Goal: Communication & Community: Answer question/provide support

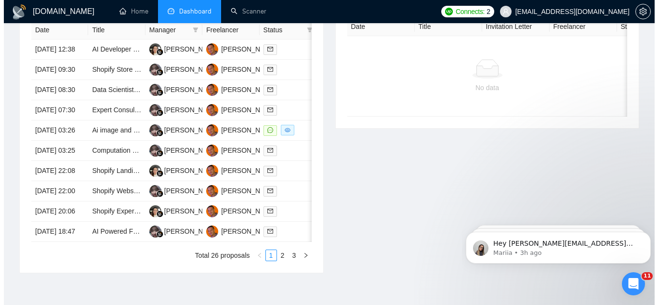
scroll to position [433, 0]
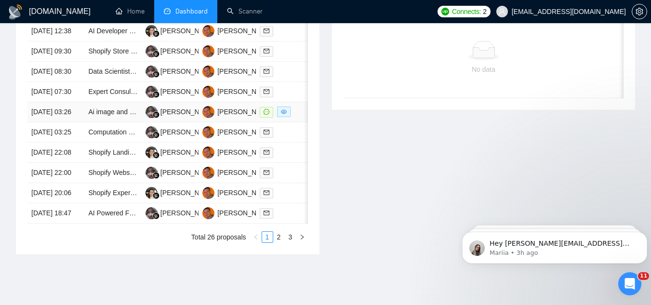
click at [110, 122] on td "Ai image and stock image expert" at bounding box center [112, 112] width 57 height 20
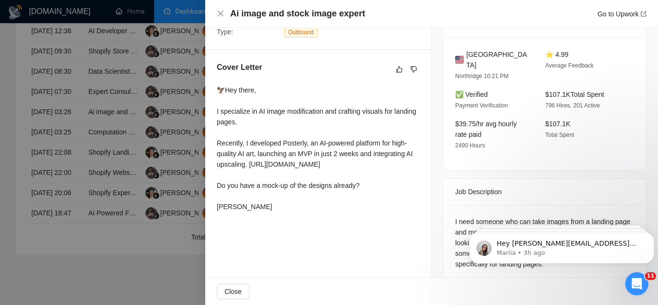
scroll to position [247, 0]
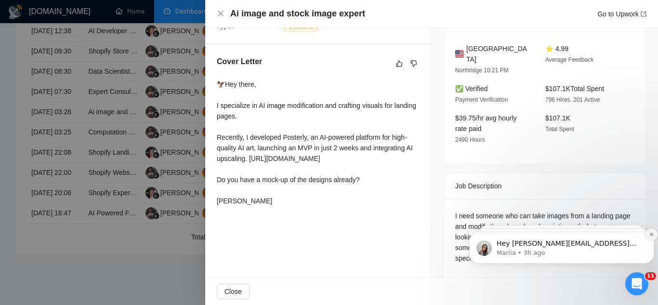
click at [650, 233] on icon "Dismiss notification" at bounding box center [651, 234] width 5 height 5
click at [649, 236] on icon "Dismiss notification" at bounding box center [651, 234] width 5 height 5
click at [648, 236] on button "Dismiss notification" at bounding box center [651, 234] width 13 height 13
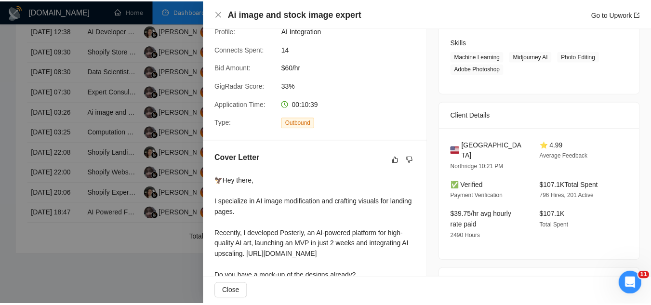
scroll to position [102, 0]
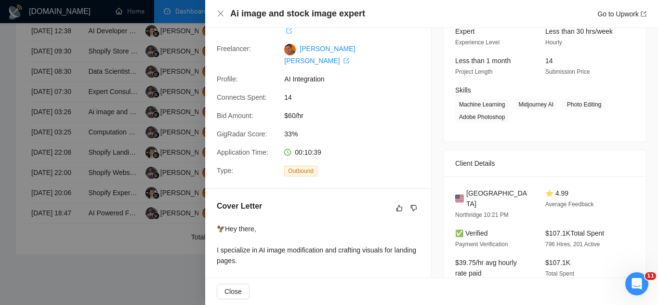
click at [136, 48] on div at bounding box center [329, 152] width 658 height 305
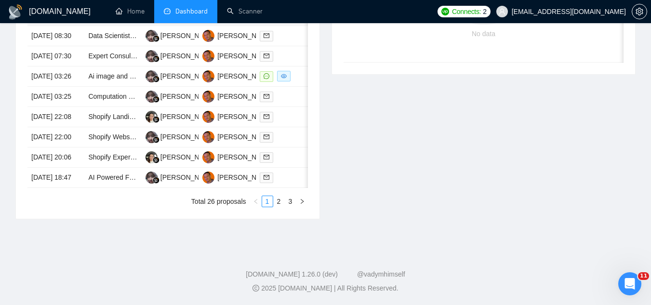
scroll to position [530, 0]
click at [110, 188] on td "AI Powered Full Stack Developer with AI Chatbot, AI Agent and AI Integration Ex…" at bounding box center [112, 178] width 57 height 20
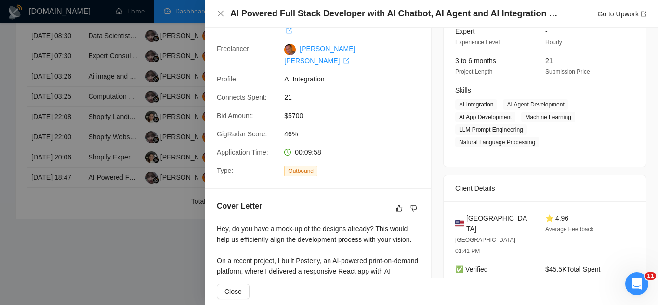
click at [103, 271] on div at bounding box center [329, 152] width 658 height 305
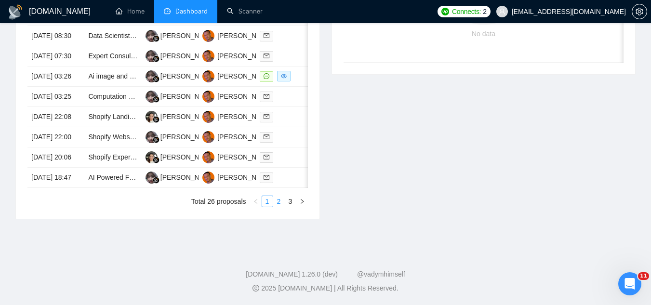
click at [280, 207] on link "2" at bounding box center [279, 201] width 11 height 11
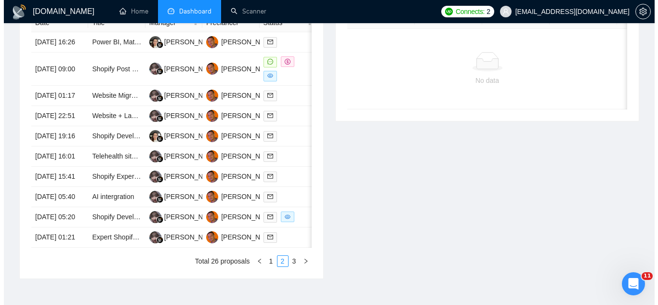
scroll to position [385, 0]
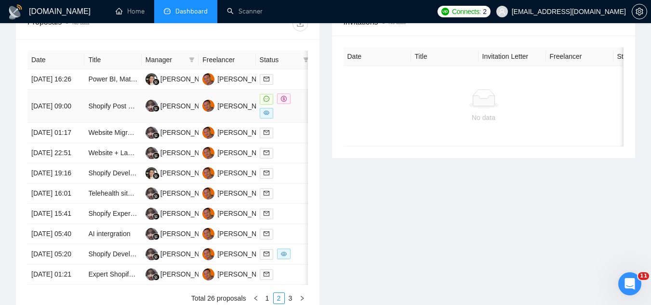
click at [99, 121] on td "Shopify Post Purchase Extension Development" at bounding box center [112, 106] width 57 height 33
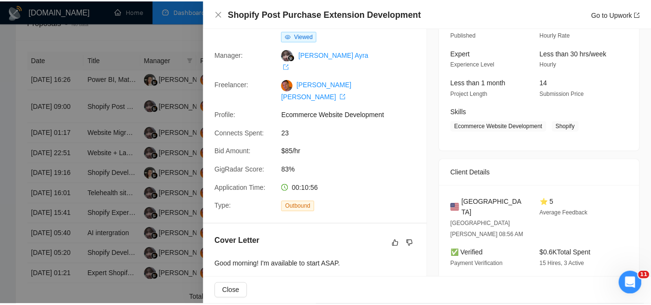
scroll to position [73, 0]
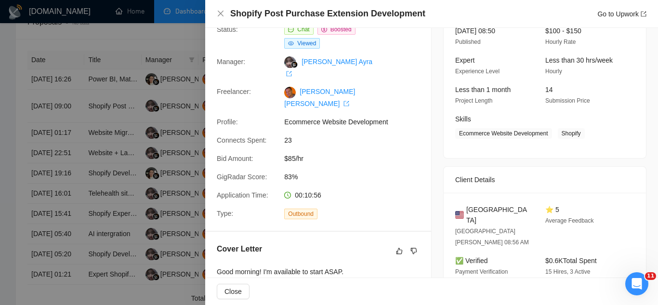
click at [132, 39] on div at bounding box center [329, 152] width 658 height 305
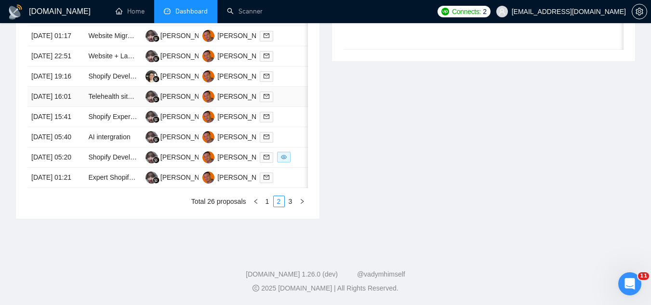
scroll to position [571, 0]
click at [271, 203] on link "1" at bounding box center [267, 201] width 11 height 11
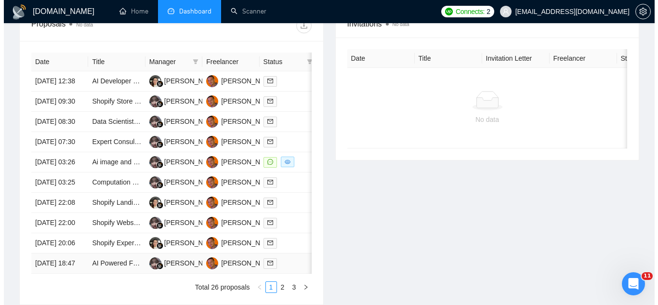
scroll to position [375, 0]
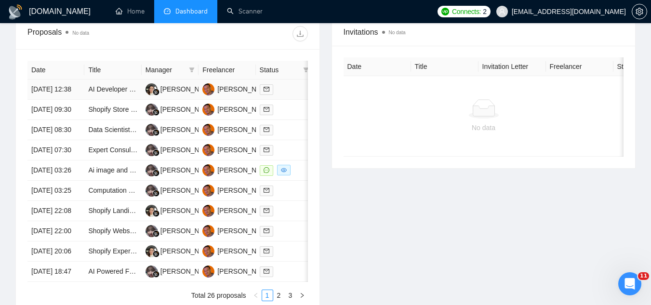
click at [100, 100] on td "AI Developer for Newly Created Platform" at bounding box center [112, 89] width 57 height 20
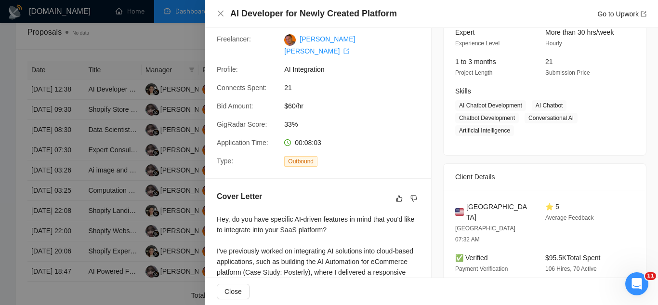
scroll to position [96, 0]
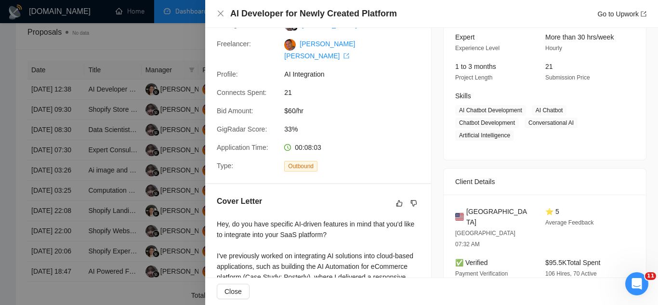
click at [163, 47] on div at bounding box center [329, 152] width 658 height 305
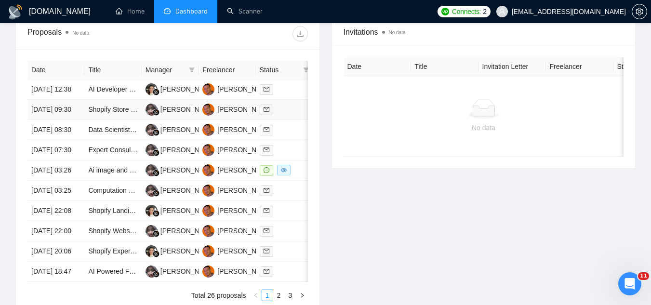
click at [118, 120] on td "Shopify Store Owners with Sales & Customer Experience" at bounding box center [112, 110] width 57 height 20
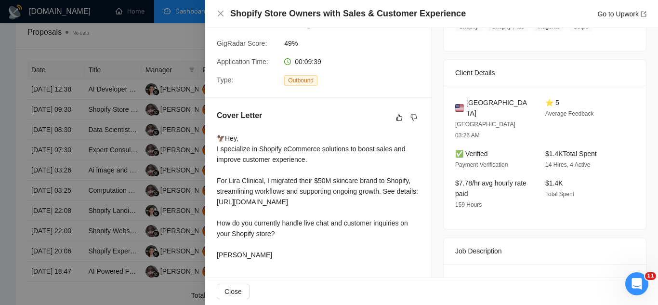
scroll to position [48, 0]
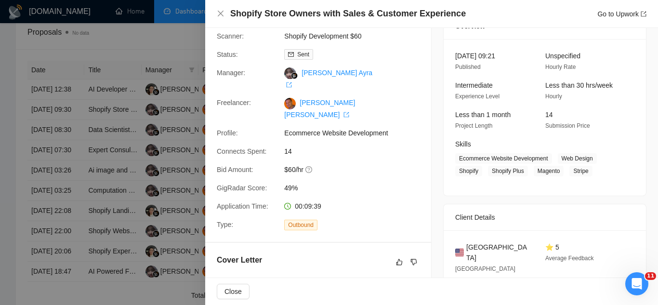
click at [162, 45] on div at bounding box center [329, 152] width 658 height 305
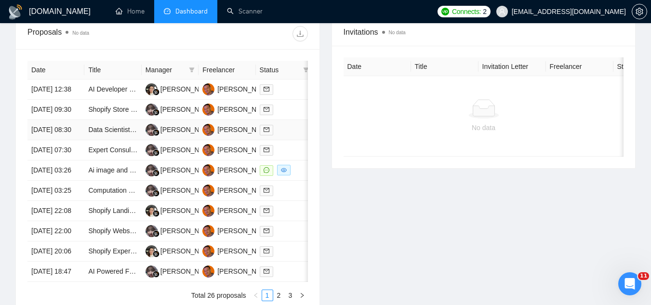
click at [127, 140] on td "Data Scientist for Prospect Scoring System Development" at bounding box center [112, 130] width 57 height 20
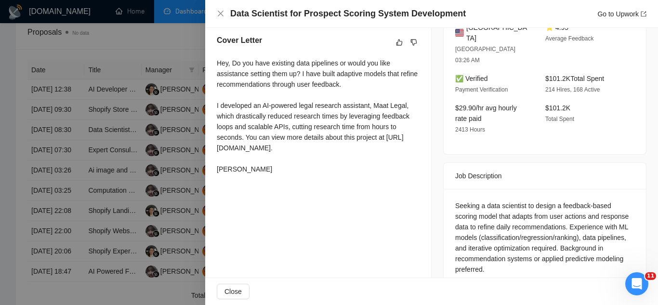
scroll to position [171, 0]
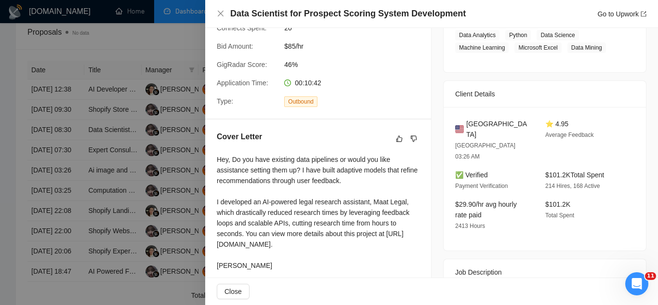
click at [155, 38] on div at bounding box center [329, 152] width 658 height 305
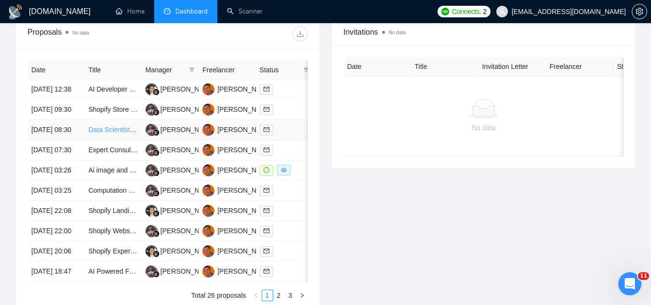
click at [97, 133] on link "Data Scientist for Prospect Scoring System Development" at bounding box center [173, 130] width 170 height 8
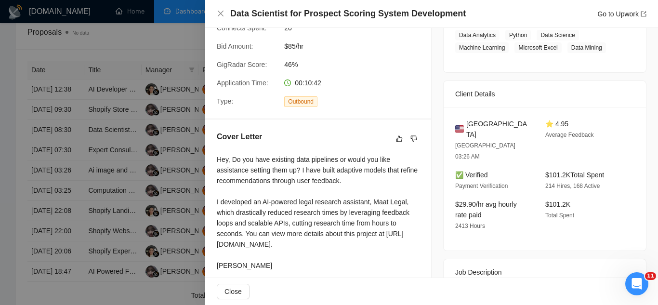
click at [193, 53] on div at bounding box center [329, 152] width 658 height 305
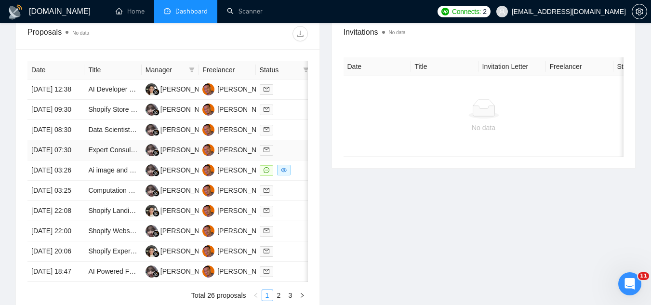
click at [116, 160] on td "Expert Consultant Needed for Geo Information Systems & Image Analysis" at bounding box center [112, 150] width 57 height 20
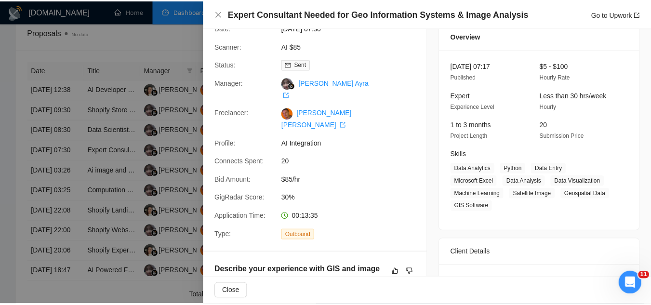
scroll to position [0, 0]
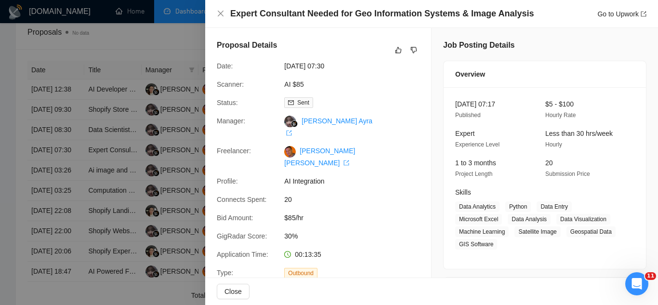
click at [121, 40] on div at bounding box center [329, 152] width 658 height 305
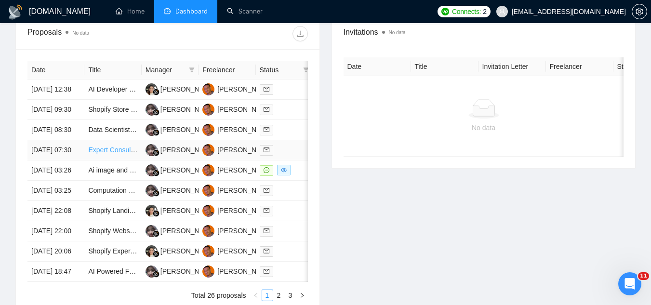
click at [103, 154] on link "Expert Consultant Needed for Geo Information Systems & Image Analysis" at bounding box center [198, 150] width 221 height 8
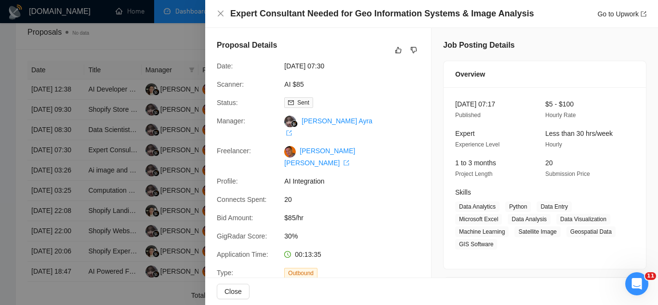
click at [169, 37] on div at bounding box center [329, 152] width 658 height 305
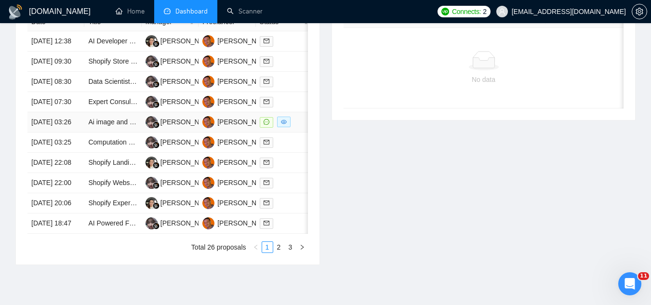
scroll to position [471, 0]
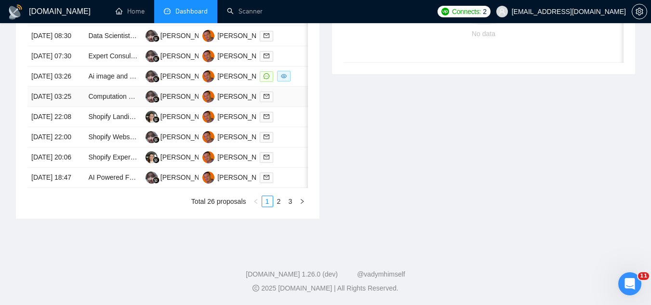
click at [101, 107] on td "Computation Geometry Expert for Mesh Generation and Image Processing" at bounding box center [112, 97] width 57 height 20
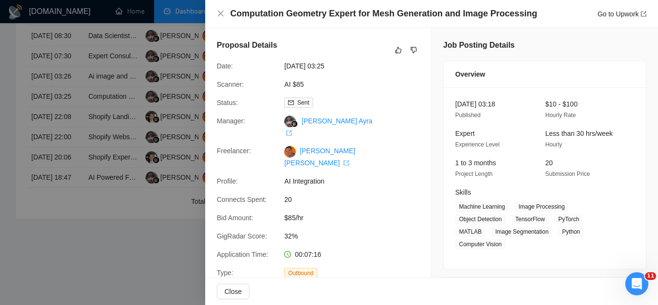
click at [111, 155] on div at bounding box center [329, 152] width 658 height 305
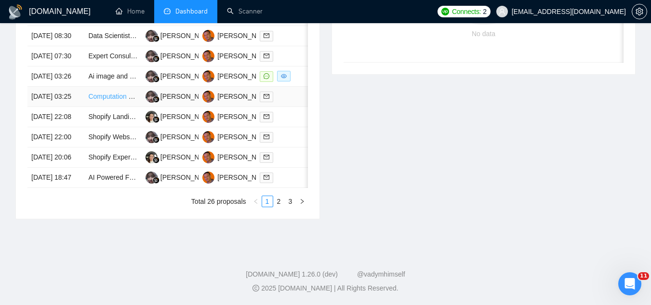
click at [108, 100] on link "Computation Geometry Expert for Mesh Generation and Image Processing" at bounding box center [199, 96] width 223 height 8
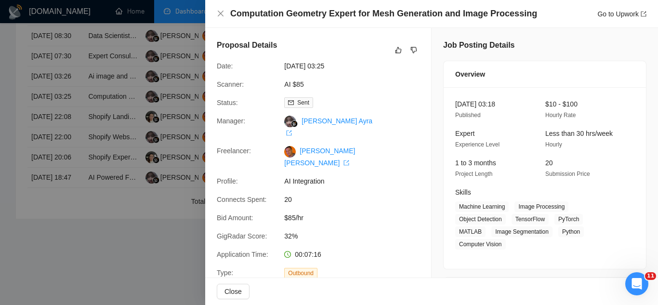
click at [176, 42] on div at bounding box center [329, 152] width 658 height 305
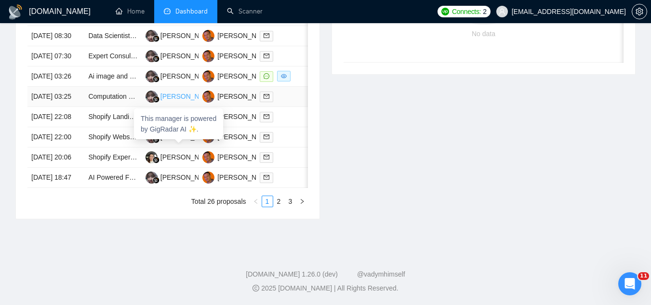
scroll to position [568, 0]
click at [121, 172] on td "AI Powered Full Stack Developer with AI Chatbot, AI Agent and AI Integration Ex…" at bounding box center [112, 178] width 57 height 20
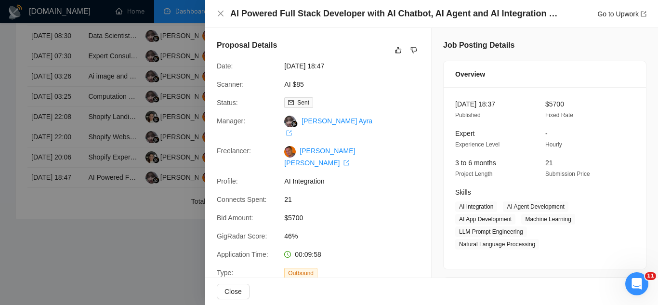
click at [139, 235] on div at bounding box center [329, 152] width 658 height 305
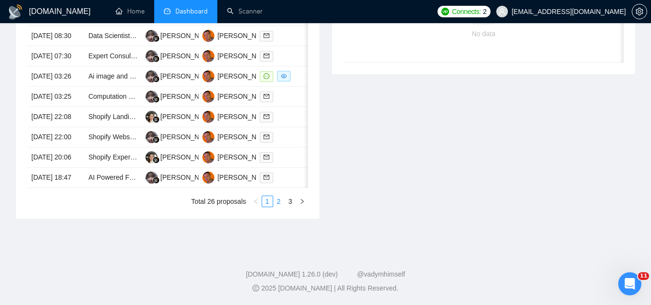
click at [279, 200] on link "2" at bounding box center [279, 201] width 11 height 11
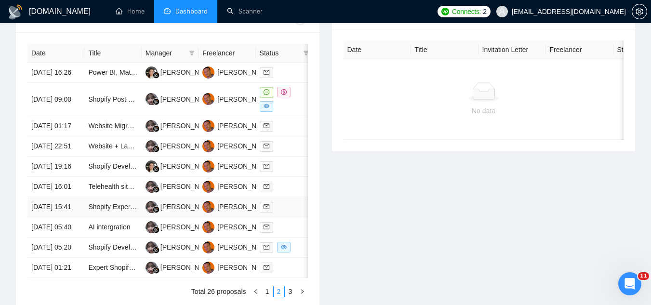
scroll to position [375, 0]
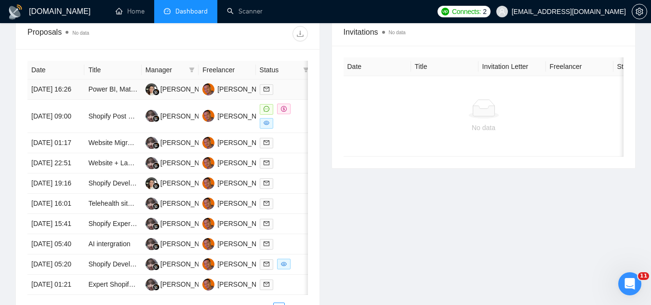
click at [103, 100] on td "Power BI, Matomo & GA4 Analytics Expert for Reporting & Dashboard Enhancements" at bounding box center [112, 89] width 57 height 20
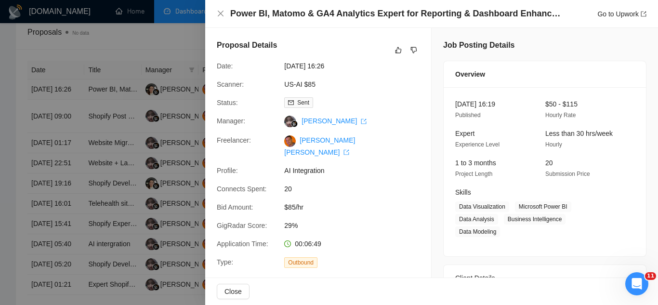
click at [103, 101] on div at bounding box center [329, 152] width 658 height 305
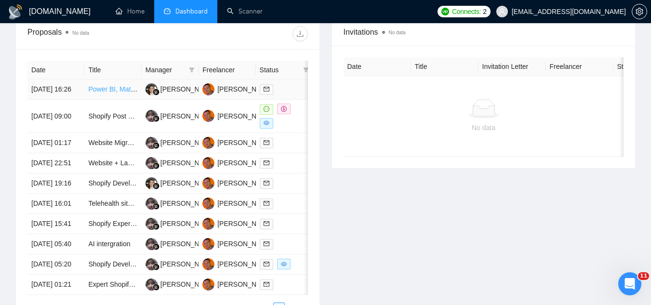
click at [101, 92] on link "Power BI, Matomo & GA4 Analytics Expert for Reporting & Dashboard Enhancements" at bounding box center [216, 89] width 256 height 8
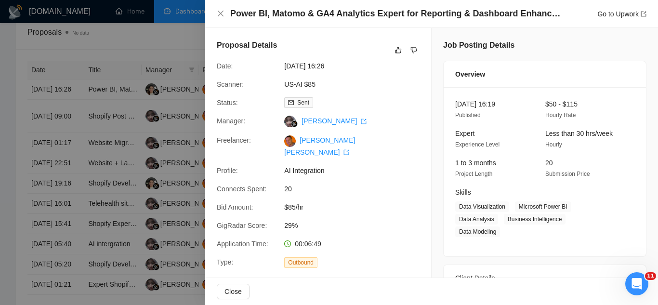
click at [179, 44] on div at bounding box center [329, 152] width 658 height 305
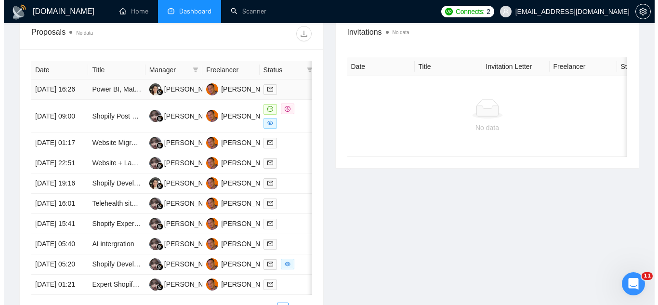
scroll to position [423, 0]
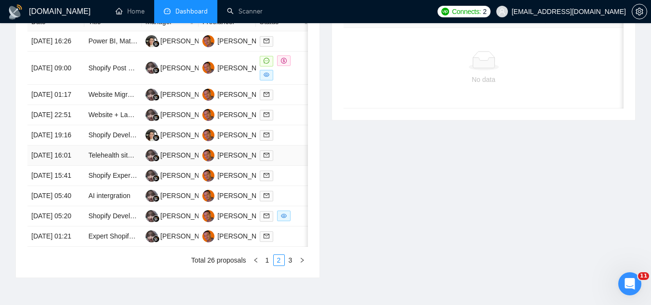
click at [113, 166] on td "Telehealth site (HIPPA, Vid, scripts, questionnaires, etc), Shopify Store Front…" at bounding box center [112, 155] width 57 height 20
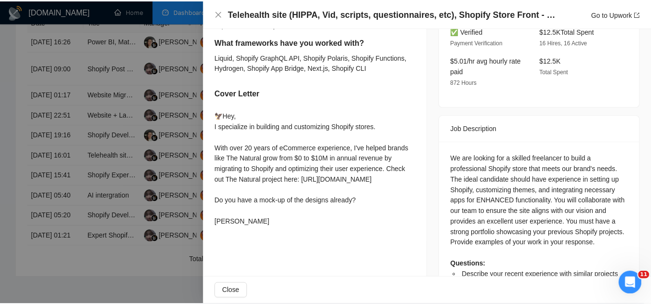
scroll to position [372, 0]
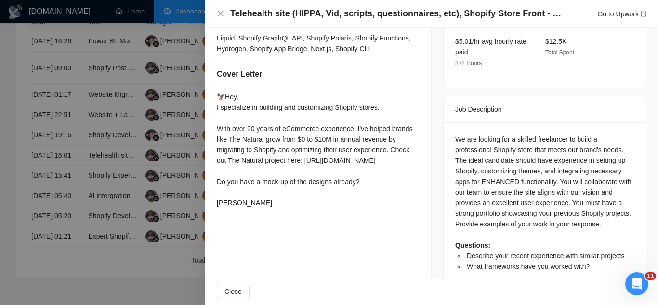
click at [137, 35] on div at bounding box center [329, 152] width 658 height 305
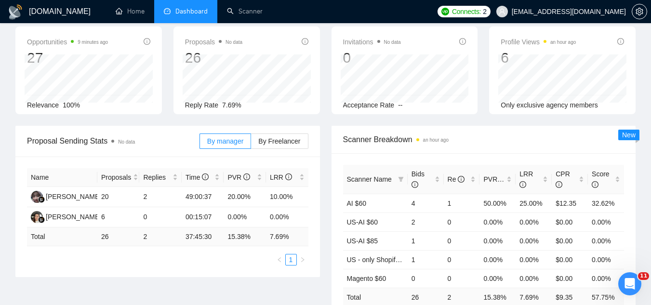
scroll to position [0, 0]
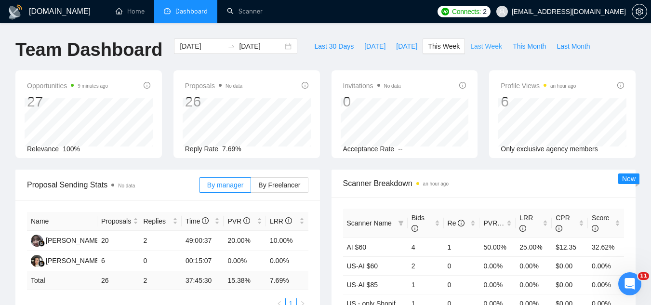
click at [476, 45] on span "Last Week" at bounding box center [486, 46] width 32 height 11
type input "2025-08-11"
type input "2025-08-17"
click at [433, 43] on span "This Week" at bounding box center [444, 46] width 32 height 11
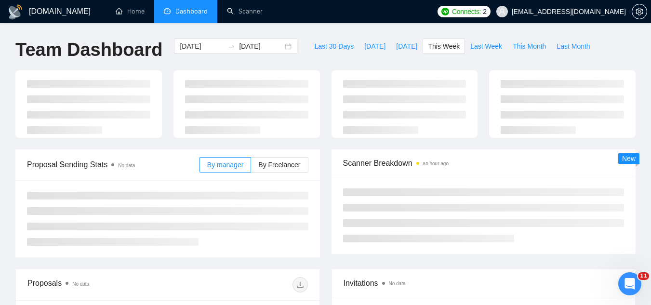
type input "[DATE]"
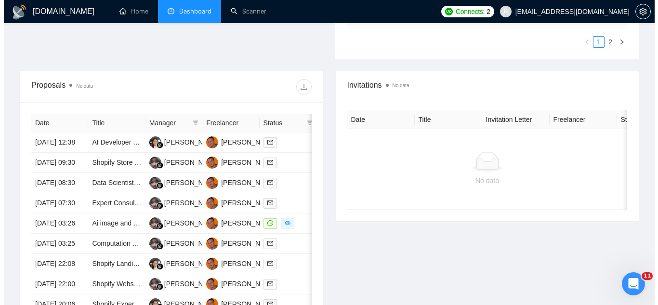
scroll to position [337, 0]
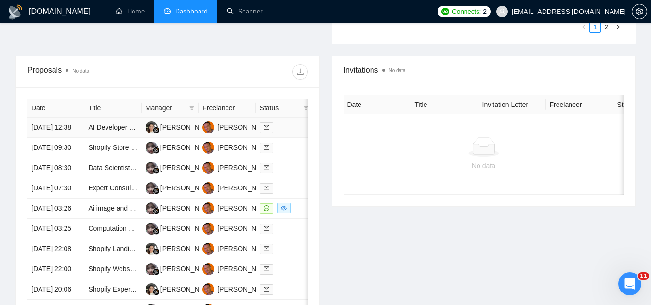
click at [114, 138] on td "AI Developer for Newly Created Platform" at bounding box center [112, 128] width 57 height 20
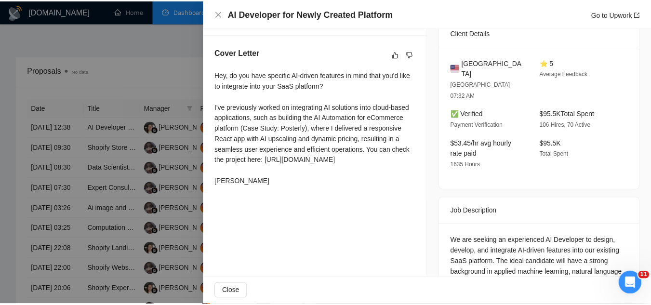
scroll to position [222, 0]
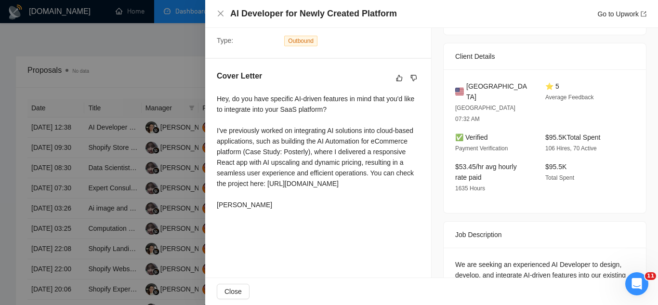
click at [175, 54] on div at bounding box center [329, 152] width 658 height 305
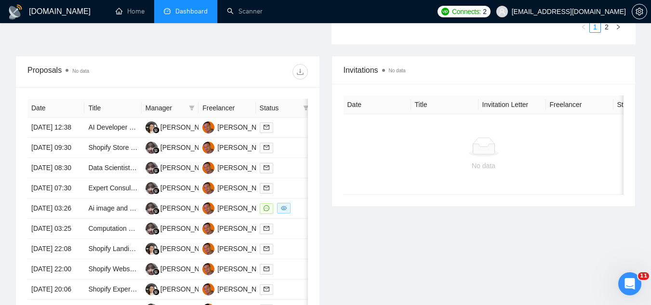
click at [592, 12] on span "[EMAIL_ADDRESS][DOMAIN_NAME]" at bounding box center [568, 12] width 114 height 0
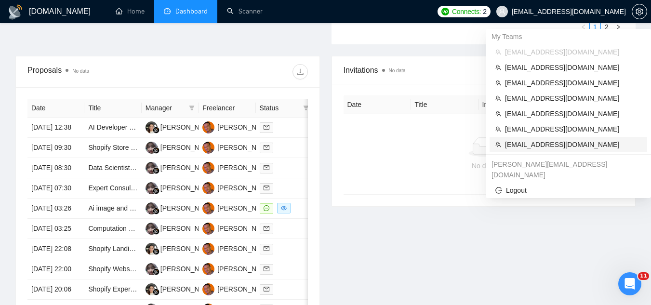
click at [534, 146] on span "caleb+rikoouu@socialbloom.io" at bounding box center [573, 144] width 136 height 11
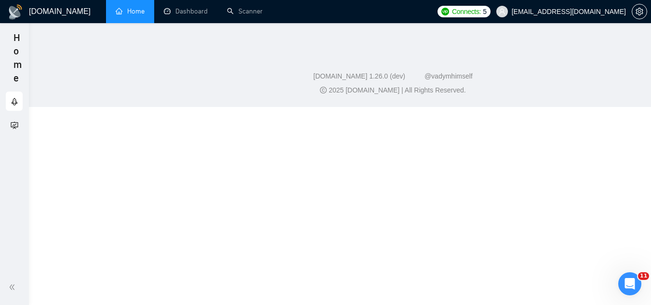
scroll to position [222, 0]
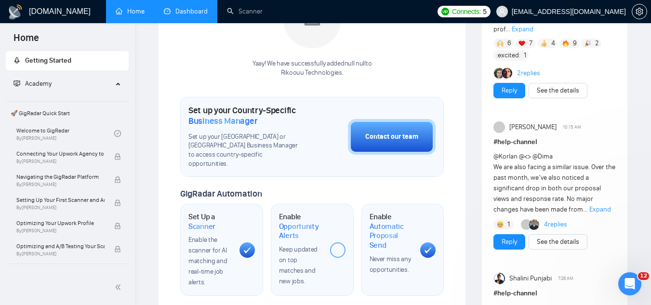
click at [186, 10] on link "Dashboard" at bounding box center [186, 11] width 44 height 8
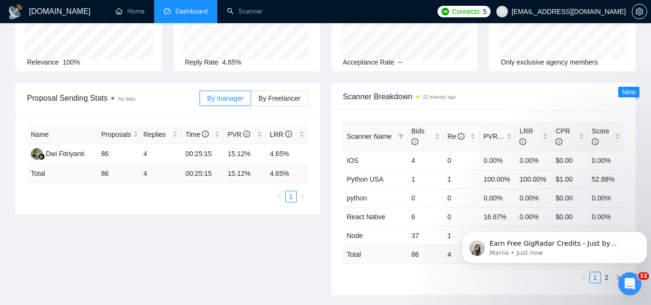
scroll to position [29, 0]
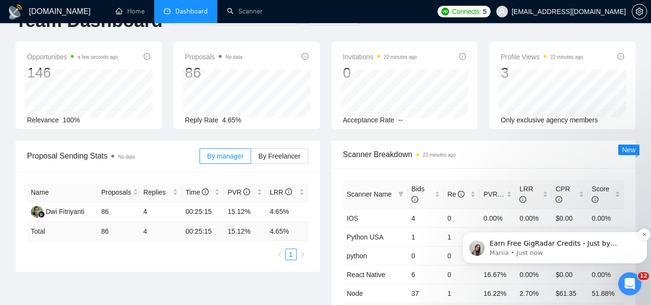
click at [567, 251] on p "Mariia • Just now" at bounding box center [561, 252] width 145 height 9
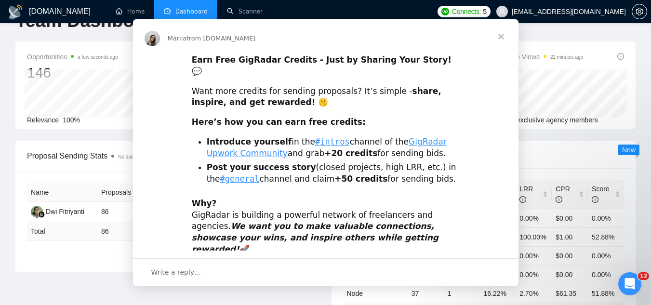
scroll to position [0, 0]
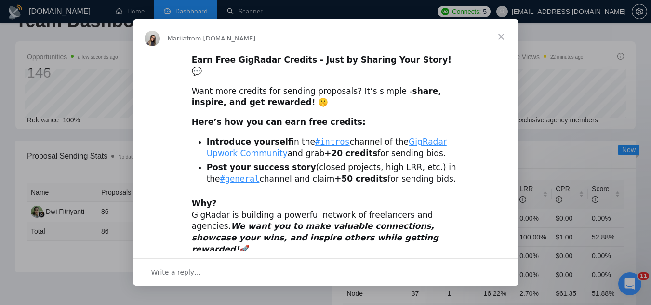
click at [500, 38] on span "Close" at bounding box center [501, 36] width 35 height 35
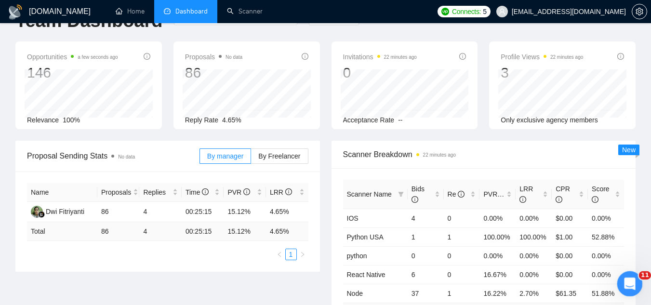
click at [632, 281] on icon "Open Intercom Messenger" at bounding box center [628, 283] width 16 height 16
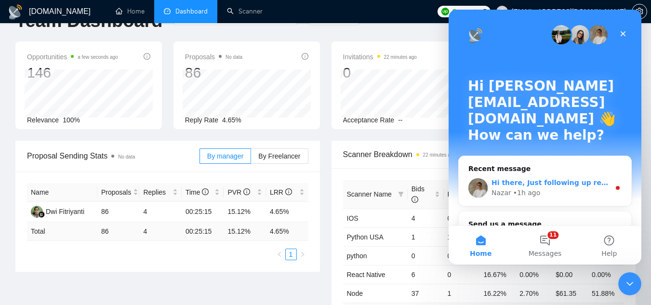
click at [537, 188] on div "Nazar • 1h ago" at bounding box center [550, 193] width 118 height 10
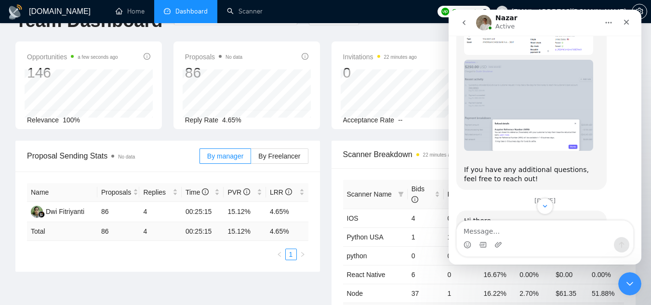
scroll to position [1479, 0]
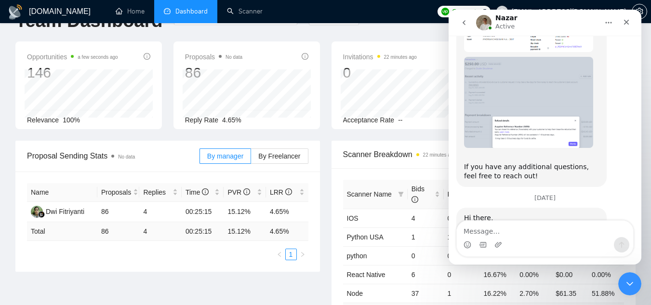
click at [527, 222] on textarea "Message…" at bounding box center [545, 229] width 176 height 16
type textarea "thank you so much!"
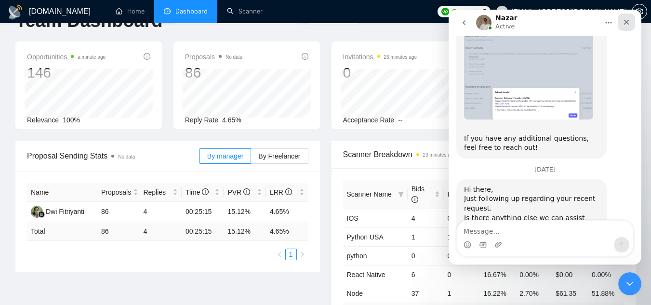
click at [628, 20] on icon "Close" at bounding box center [626, 22] width 5 height 5
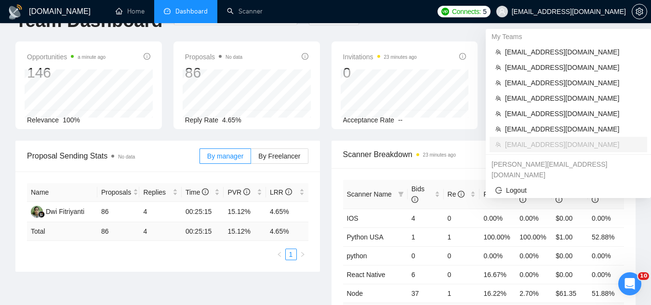
scroll to position [0, 0]
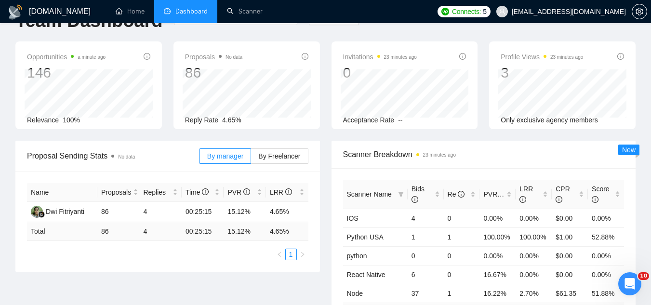
click at [597, 16] on span "caleb+rikoouu@socialbloom.io" at bounding box center [560, 11] width 141 height 31
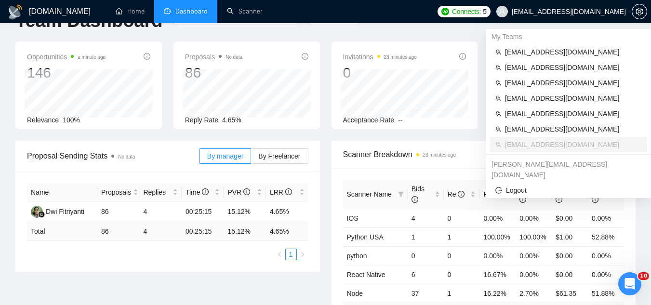
scroll to position [1508, 0]
click at [532, 130] on span "caleb+beachcities@socialbloom.io" at bounding box center [573, 129] width 136 height 11
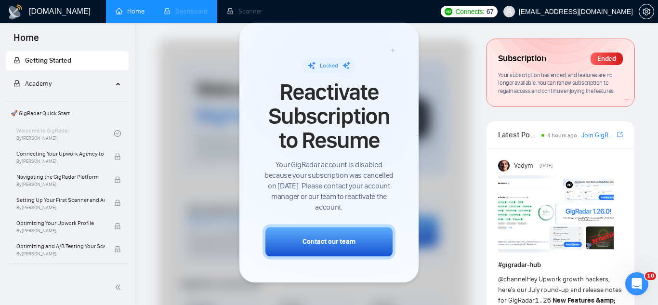
click at [202, 13] on li "Dashboard" at bounding box center [185, 11] width 63 height 23
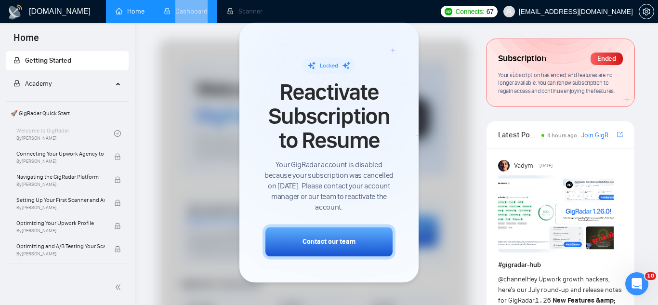
click at [202, 13] on li "Dashboard" at bounding box center [185, 11] width 63 height 23
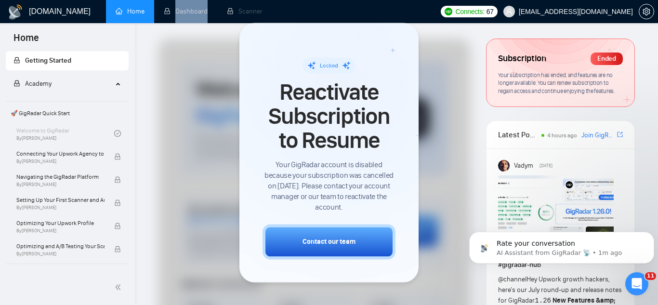
scroll to position [1604, 0]
